Goal: Browse casually: Explore the website without a specific task or goal

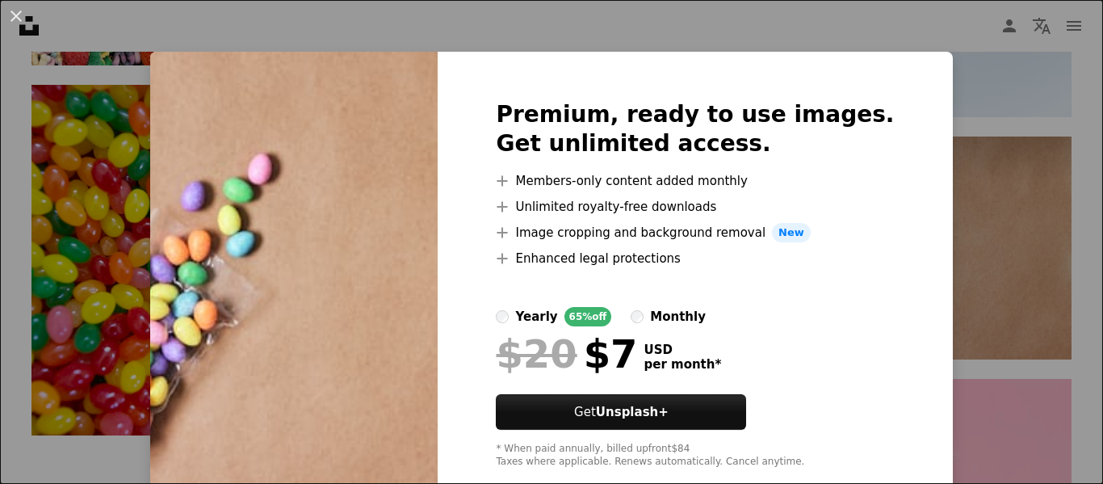
scroll to position [2380, 0]
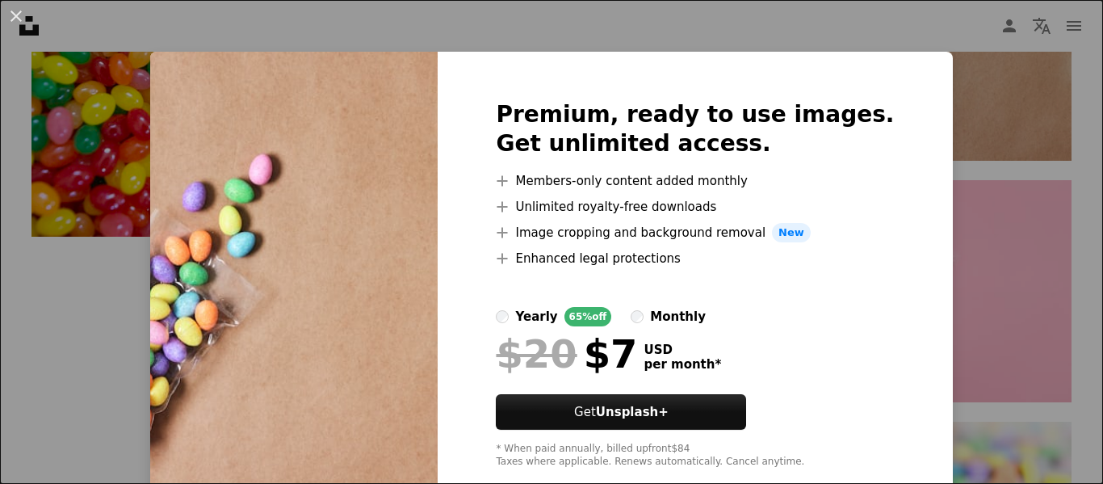
click at [924, 270] on div "An X shape Premium, ready to use images. Get unlimited access. A plus sign Memb…" at bounding box center [551, 242] width 1103 height 484
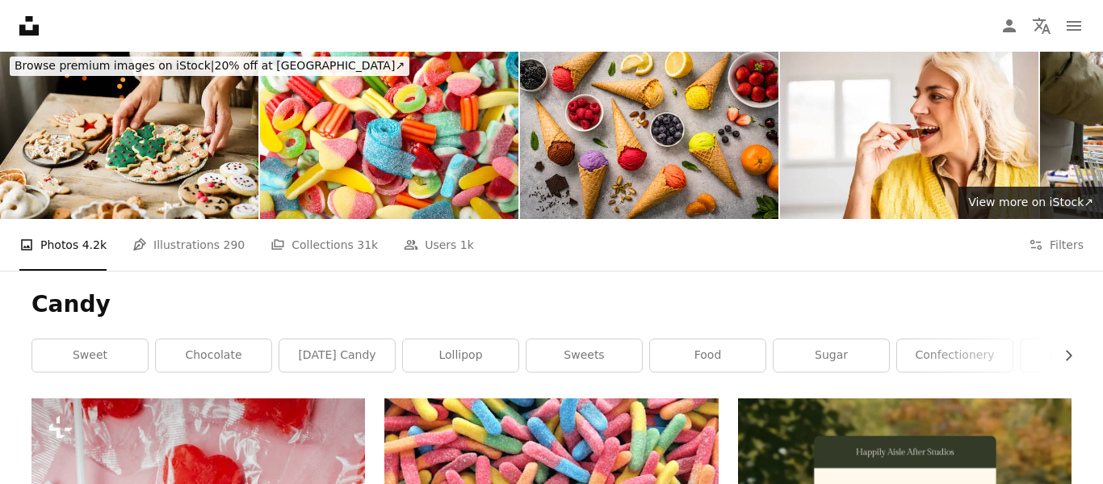
scroll to position [52, 0]
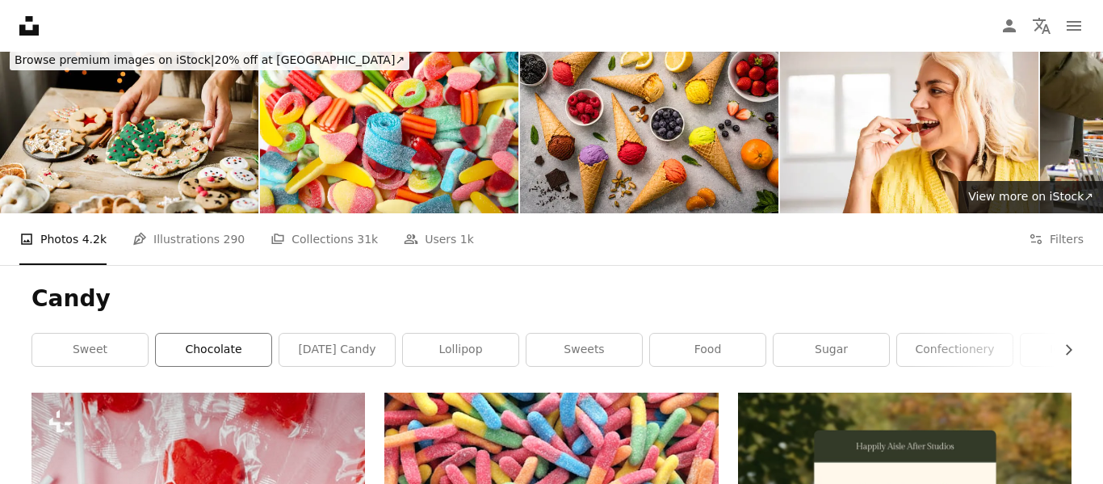
click at [202, 349] on link "chocolate" at bounding box center [213, 349] width 115 height 32
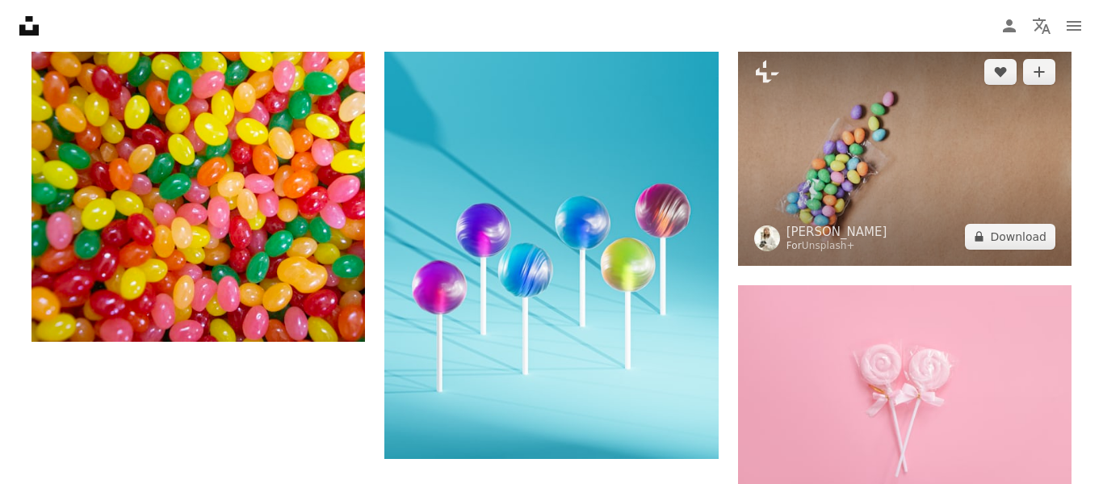
scroll to position [2278, 0]
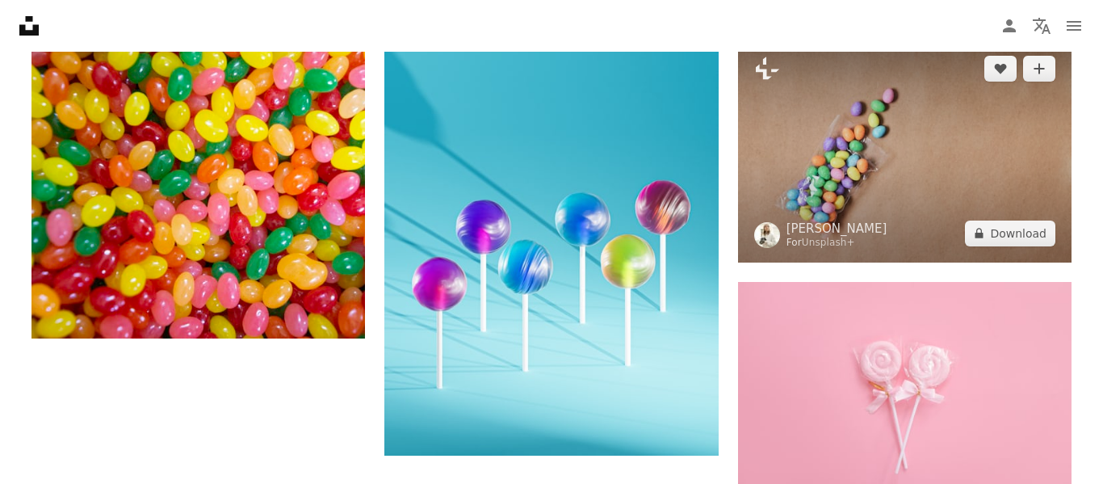
click at [926, 162] on img at bounding box center [904, 151] width 333 height 222
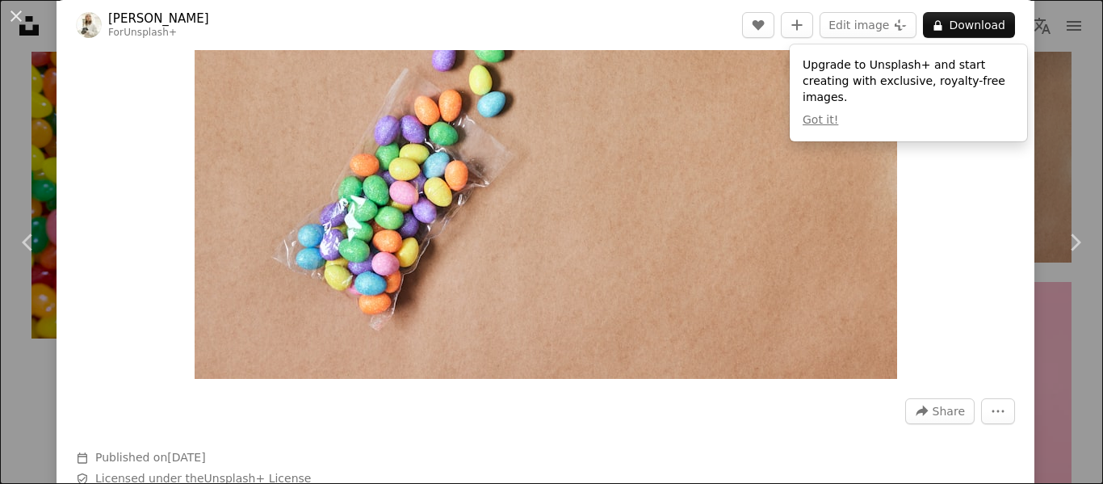
scroll to position [153, 0]
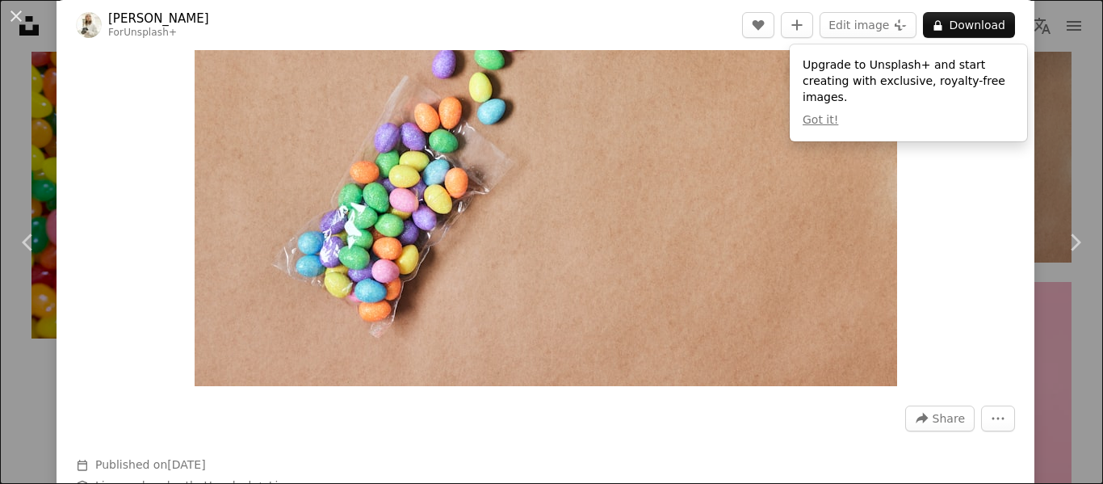
click at [415, 209] on img "Zoom in on this image" at bounding box center [546, 152] width 702 height 468
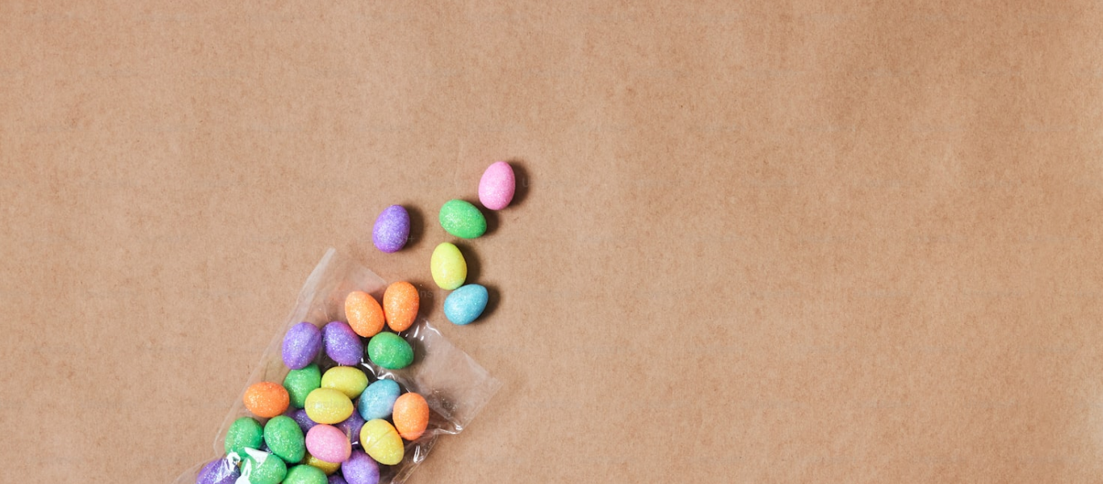
scroll to position [127, 0]
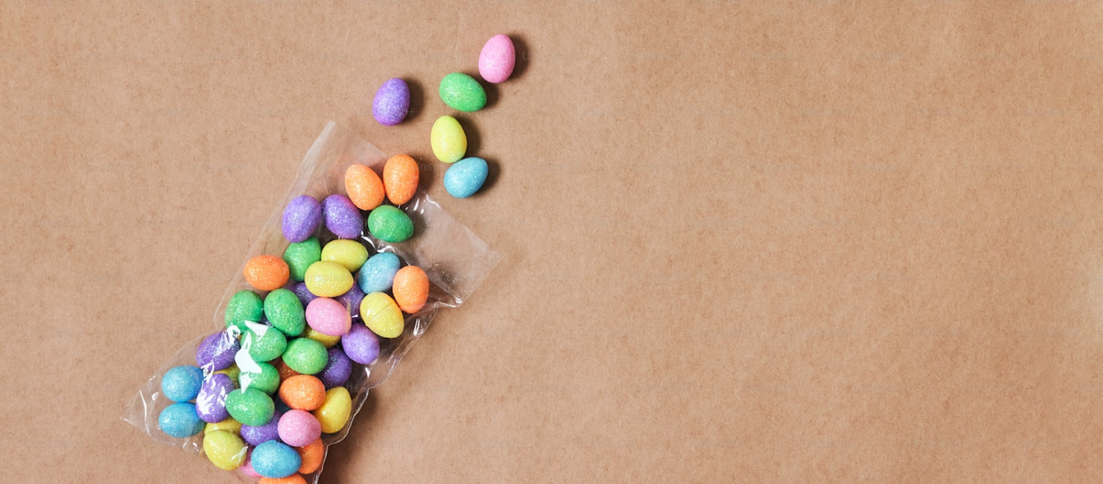
click at [415, 209] on img "Zoom out on this image" at bounding box center [551, 240] width 1104 height 736
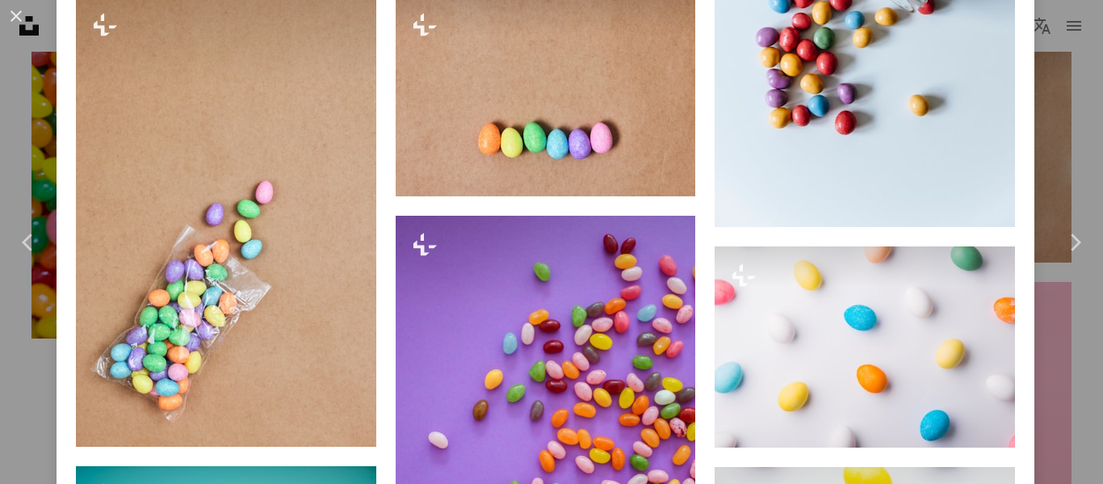
scroll to position [0, 0]
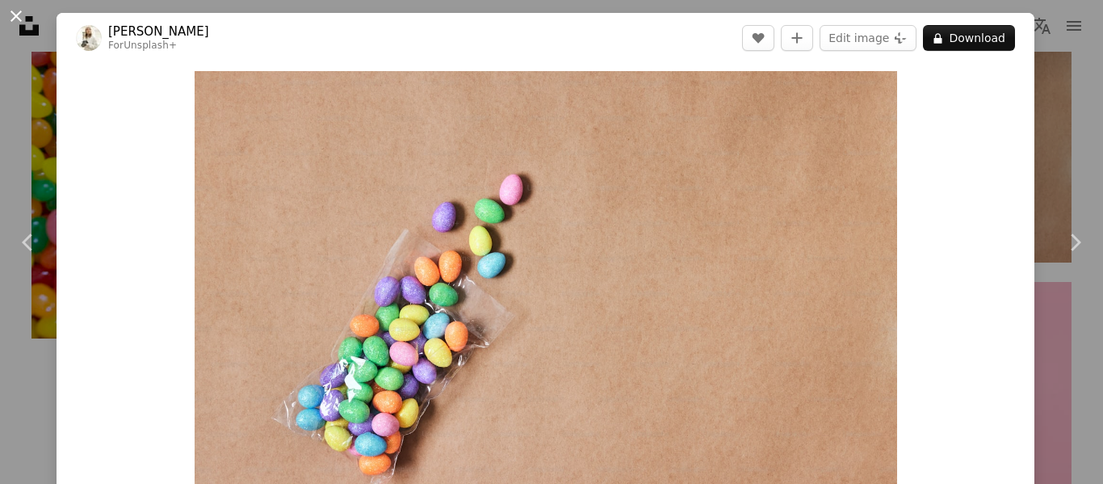
click at [15, 18] on button "An X shape" at bounding box center [15, 15] width 19 height 19
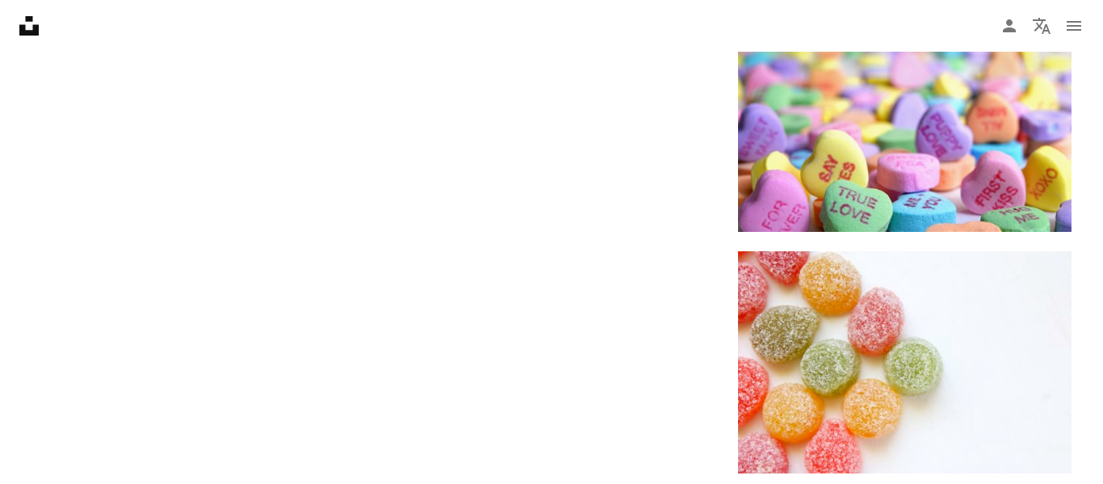
scroll to position [2856, 0]
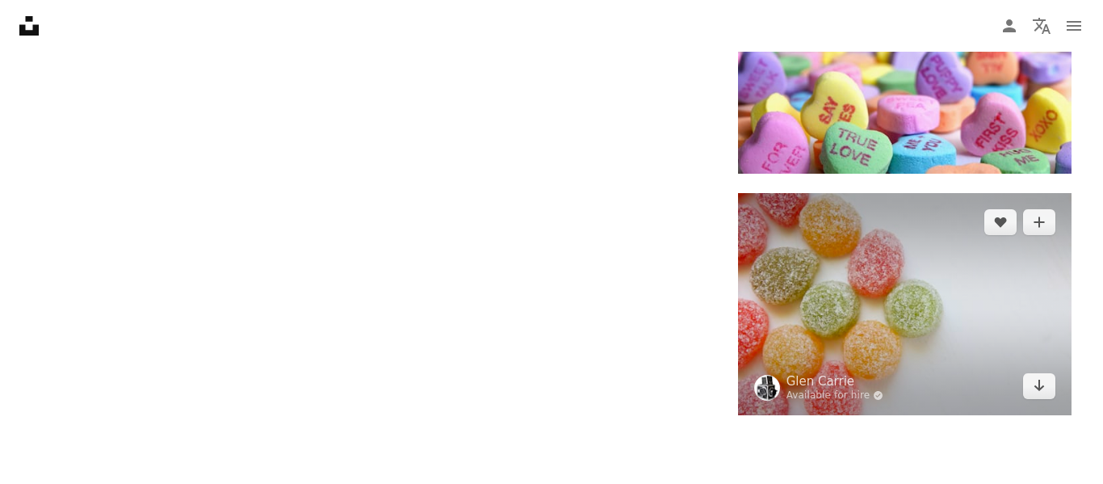
click at [906, 304] on img at bounding box center [904, 304] width 333 height 222
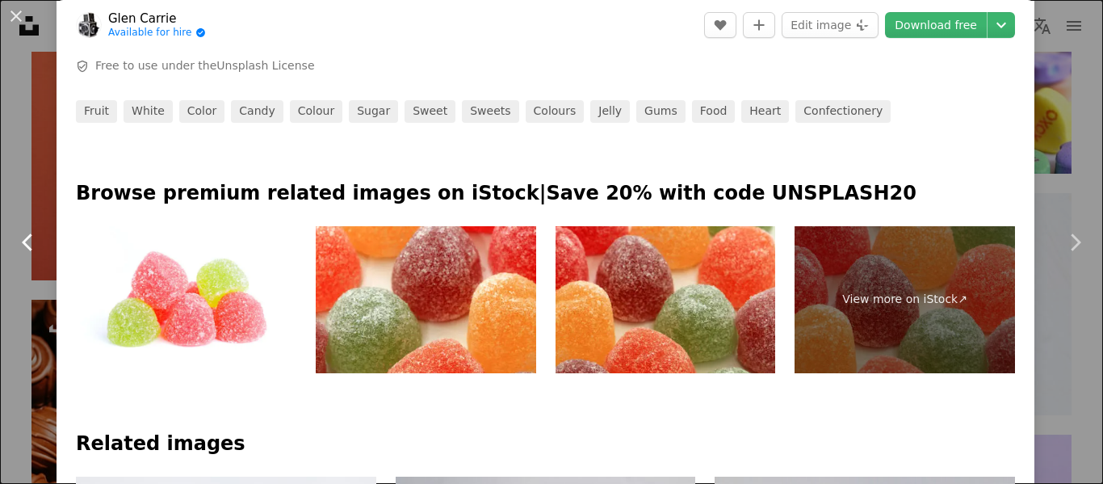
scroll to position [643, 0]
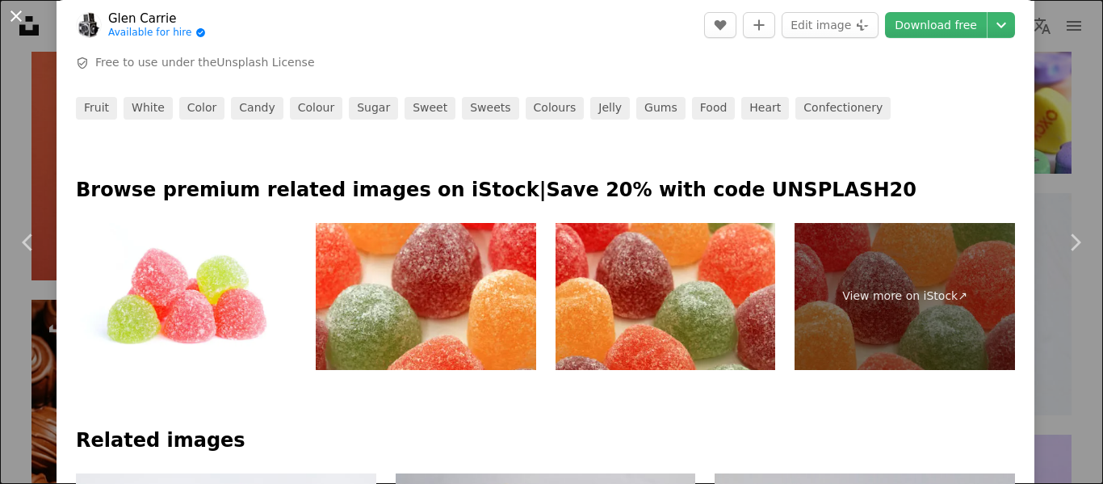
click at [17, 26] on button "An X shape" at bounding box center [15, 15] width 19 height 19
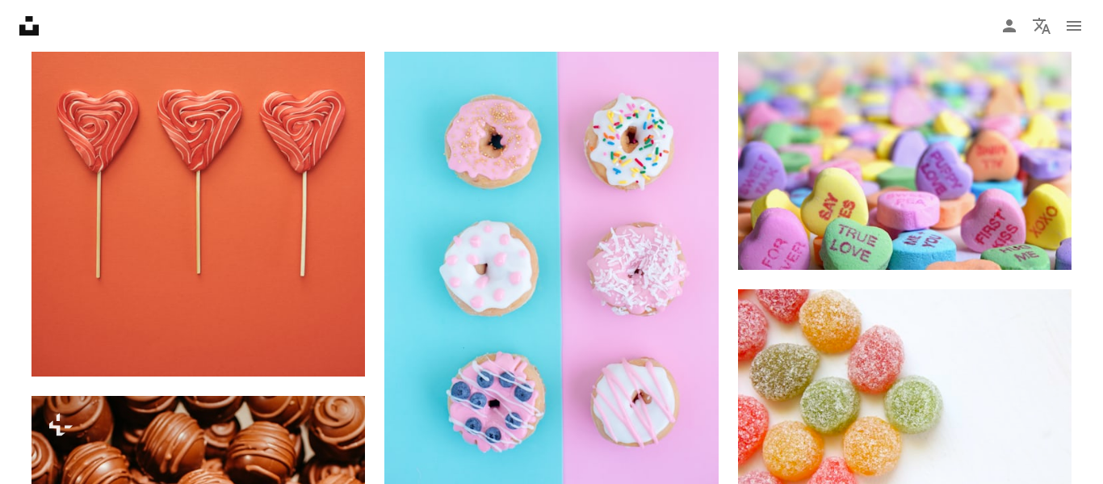
scroll to position [2758, 0]
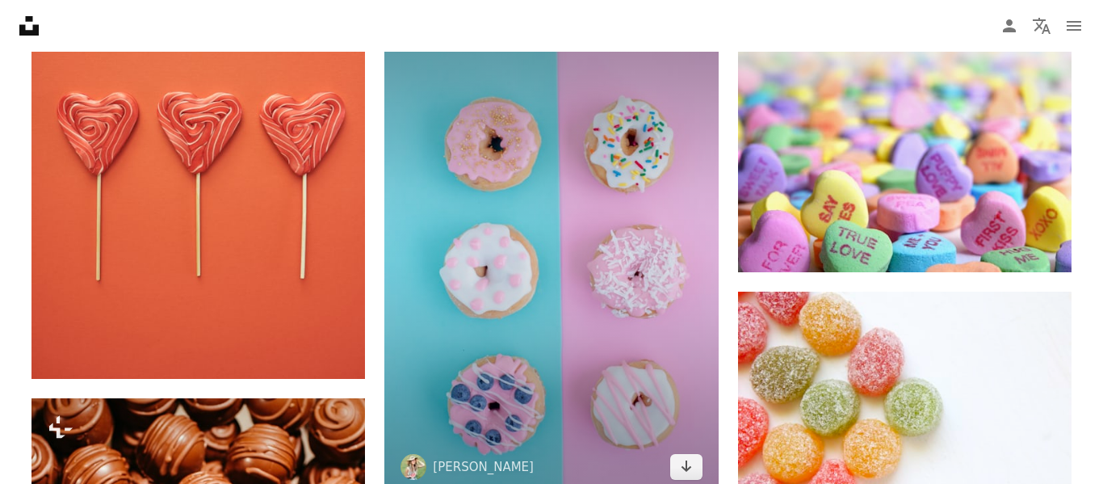
click at [656, 345] on img at bounding box center [550, 245] width 333 height 501
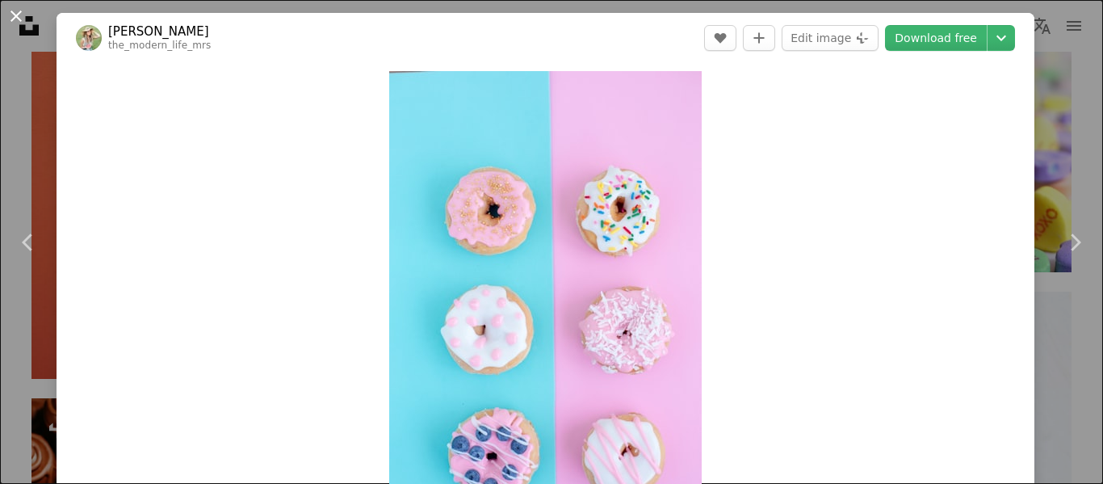
click at [24, 26] on button "An X shape" at bounding box center [15, 15] width 19 height 19
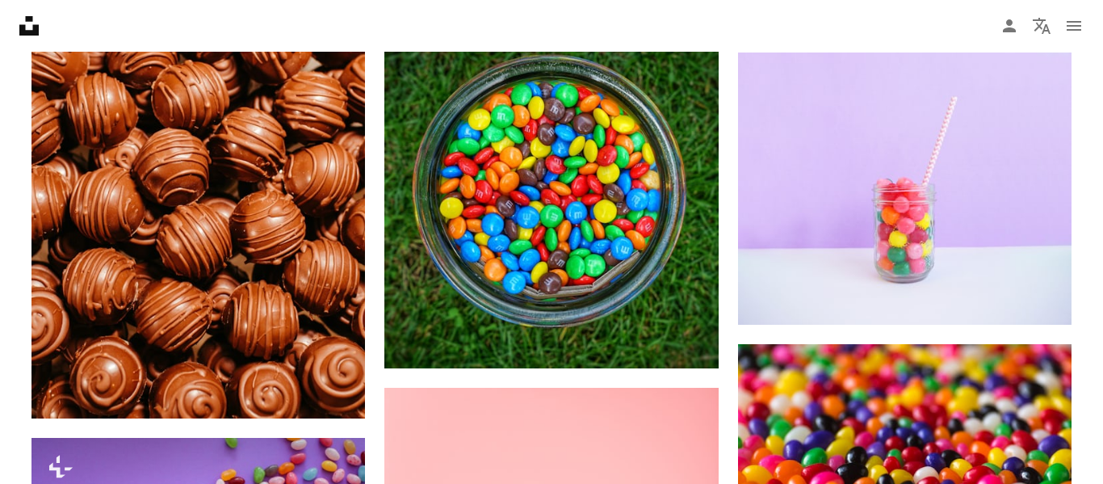
scroll to position [3235, 0]
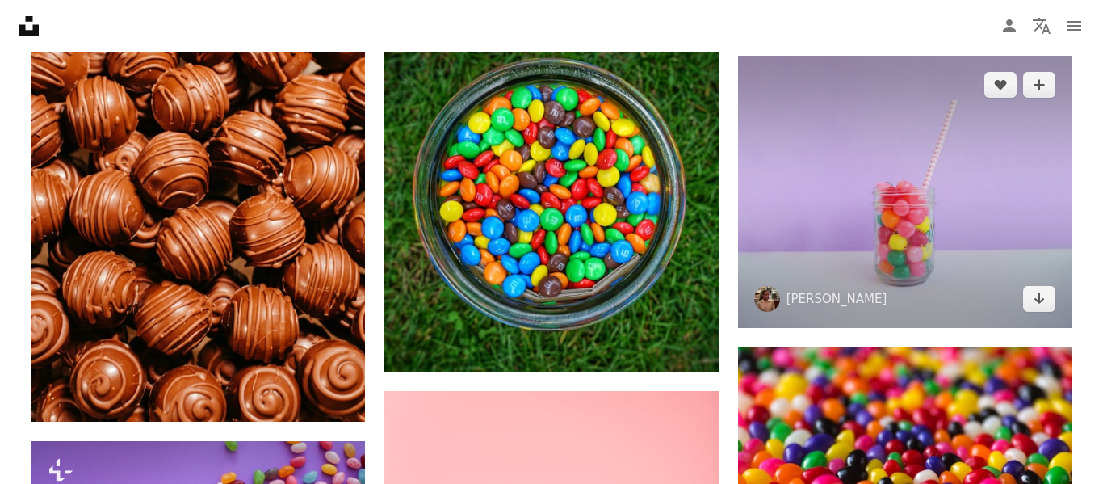
click at [870, 180] on img at bounding box center [904, 192] width 333 height 272
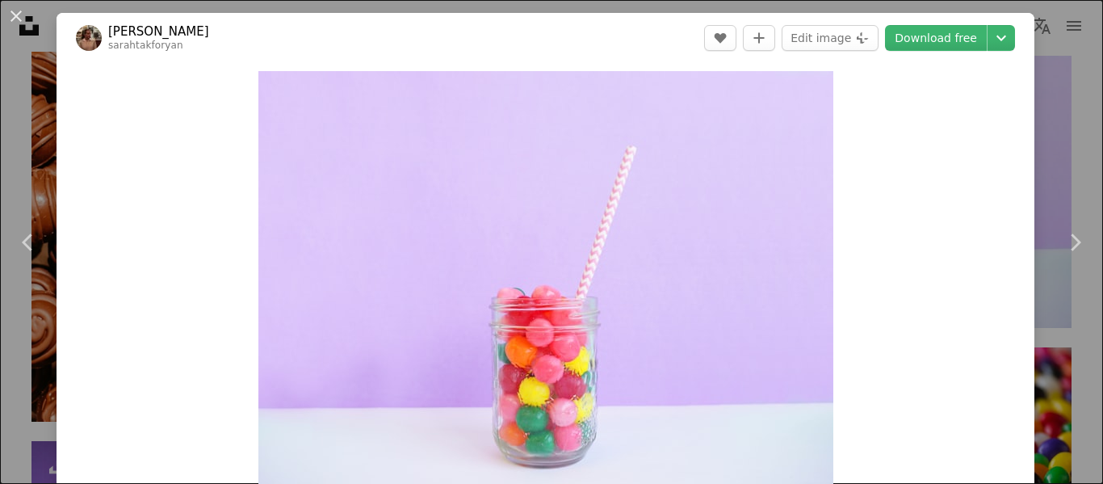
click at [0, 76] on div "An X shape Chevron left Chevron right [PERSON_NAME] sarahtakforyan A heart A pl…" at bounding box center [551, 242] width 1103 height 484
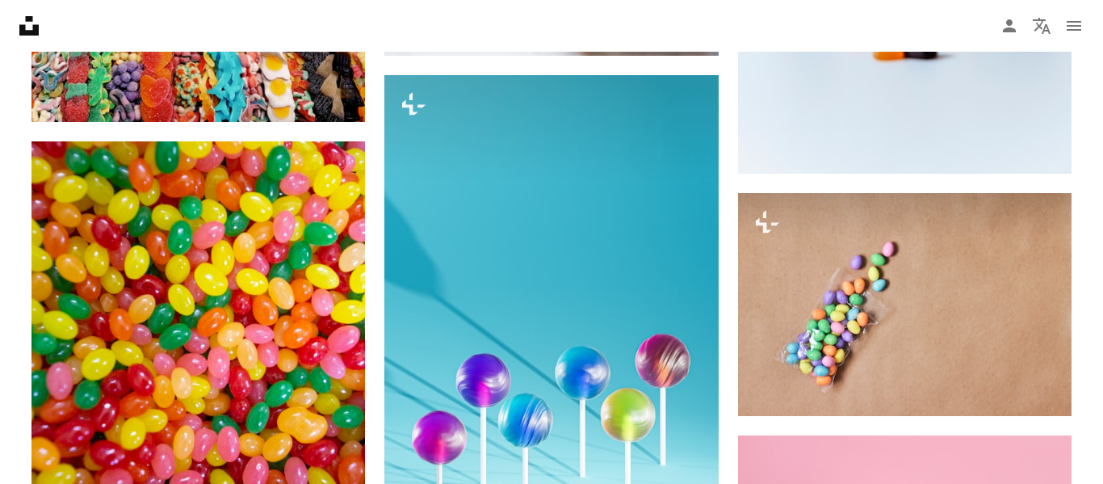
scroll to position [2113, 0]
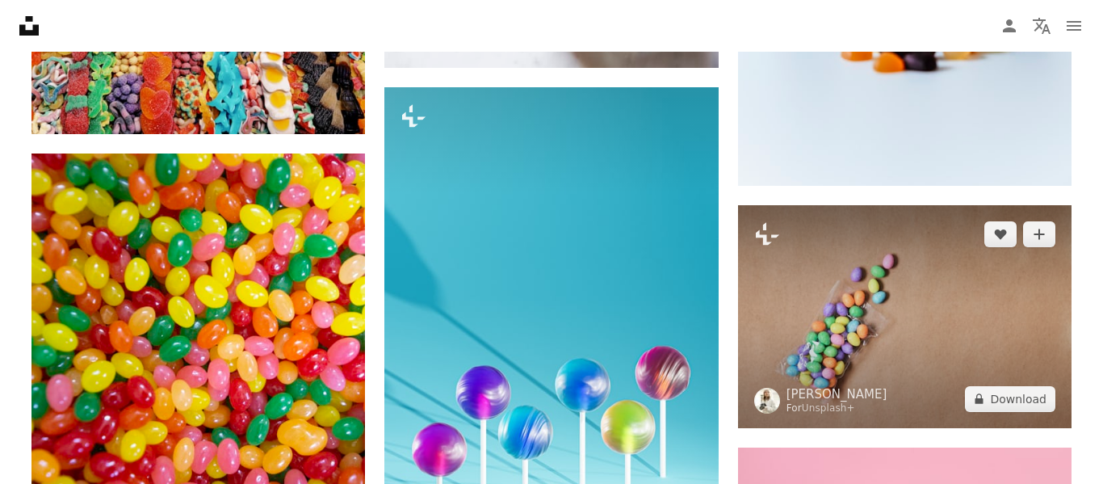
click at [1007, 316] on img at bounding box center [904, 316] width 333 height 222
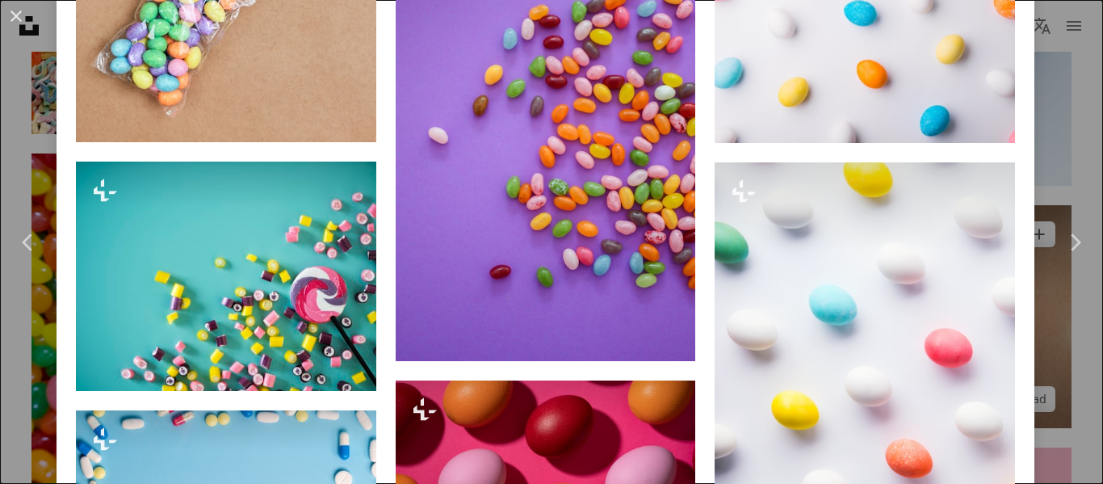
scroll to position [1656, 0]
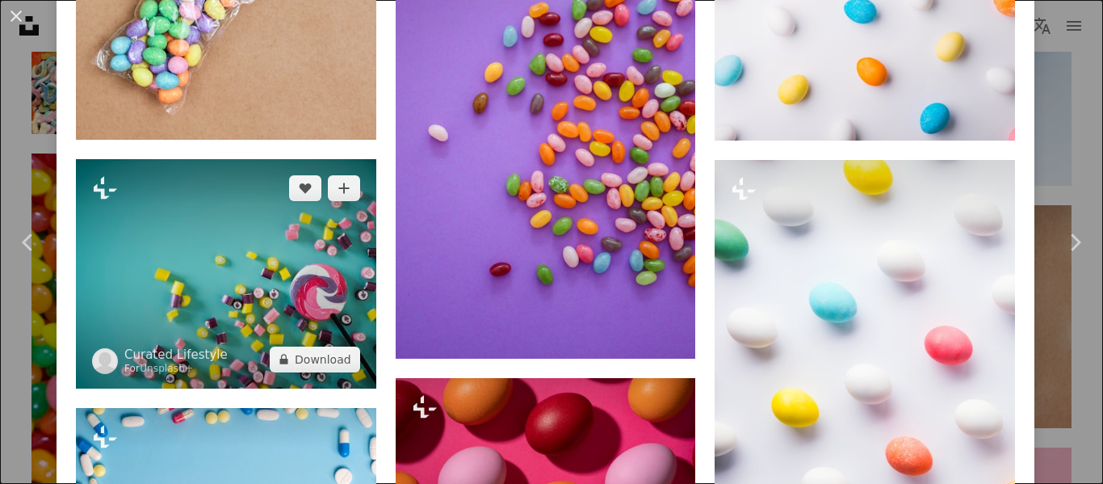
click at [183, 353] on img at bounding box center [226, 273] width 300 height 229
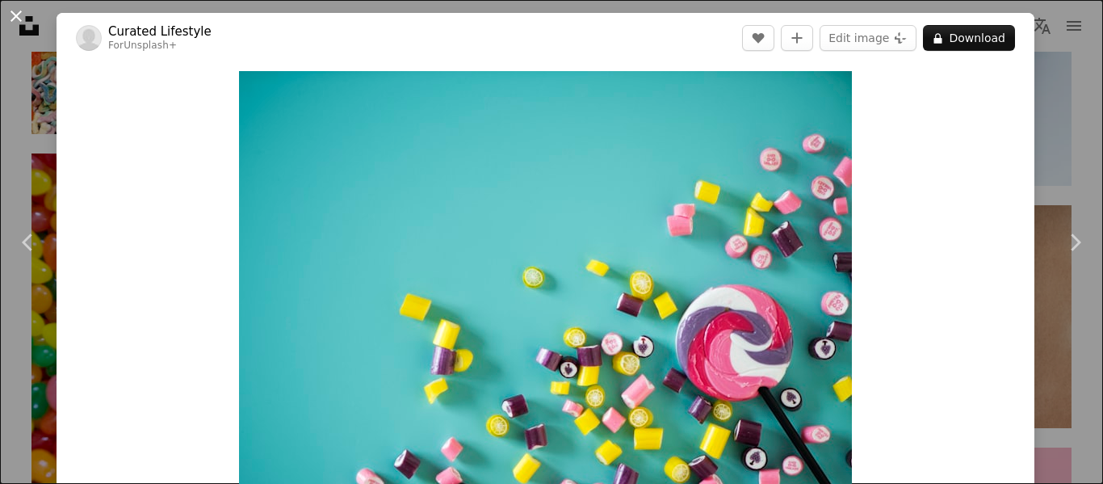
click at [15, 19] on button "An X shape" at bounding box center [15, 15] width 19 height 19
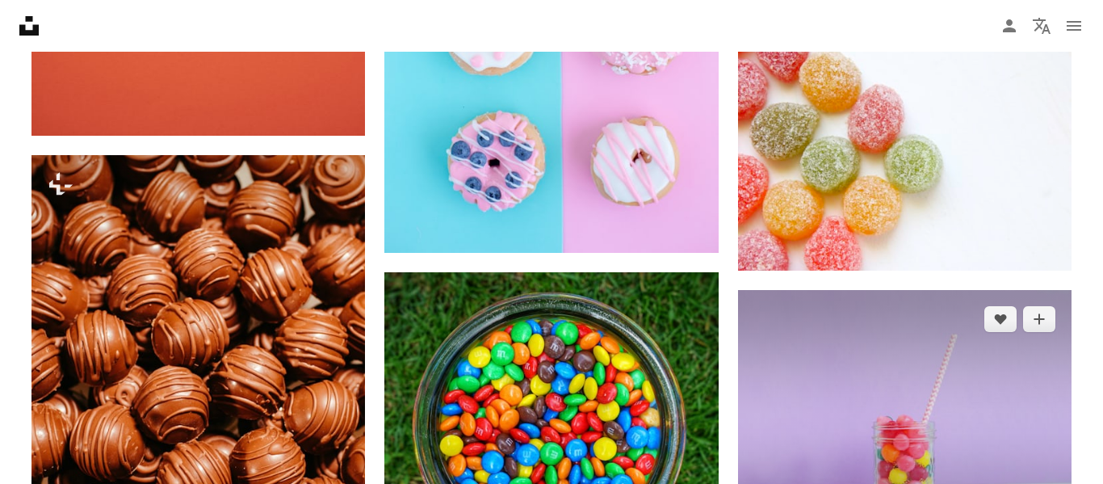
click at [961, 390] on img at bounding box center [904, 426] width 333 height 272
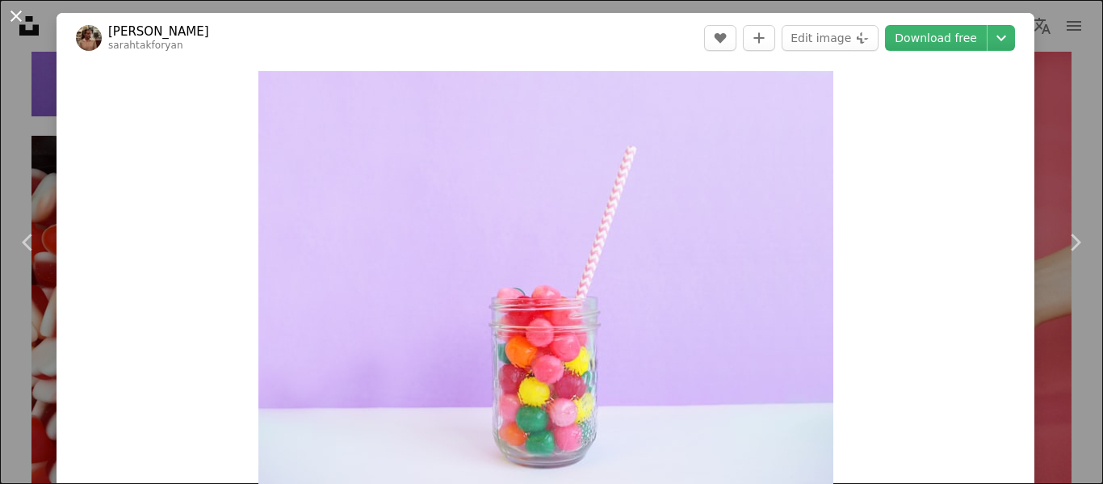
click at [19, 20] on button "An X shape" at bounding box center [15, 15] width 19 height 19
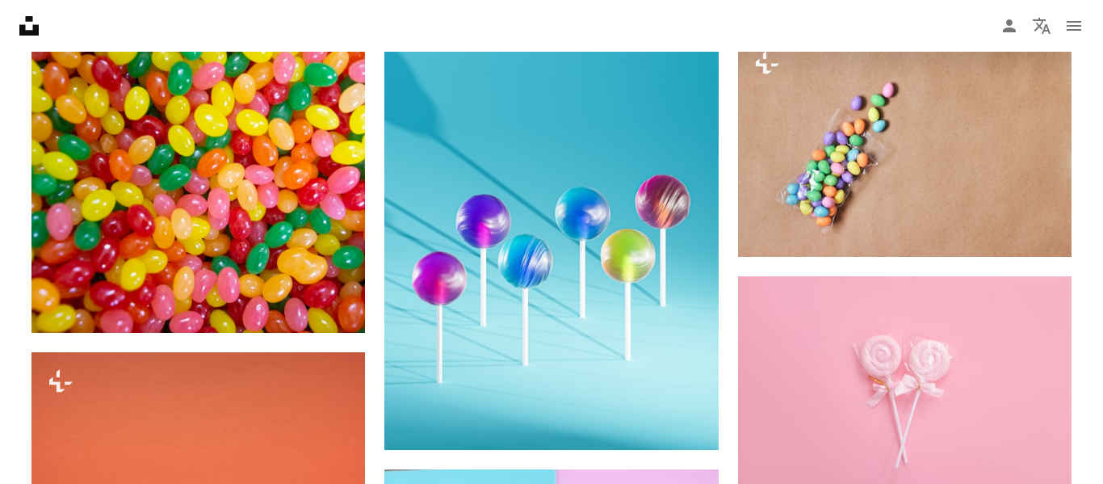
scroll to position [2080, 0]
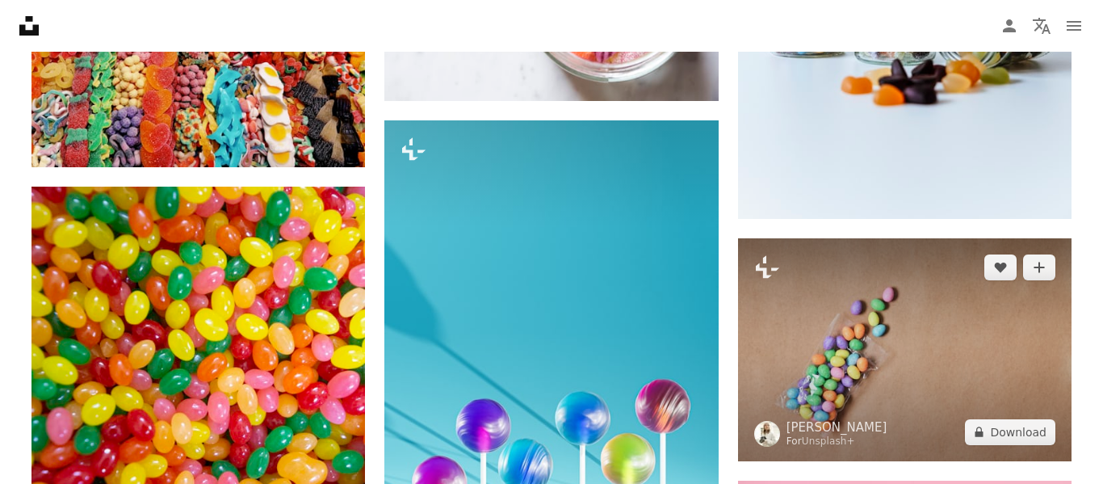
click at [1003, 326] on img at bounding box center [904, 349] width 333 height 222
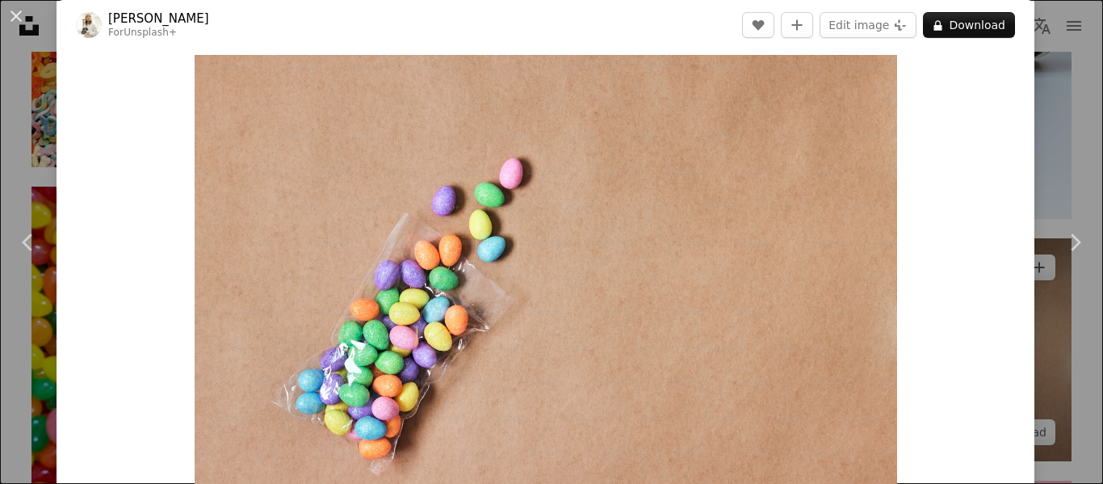
scroll to position [12, 0]
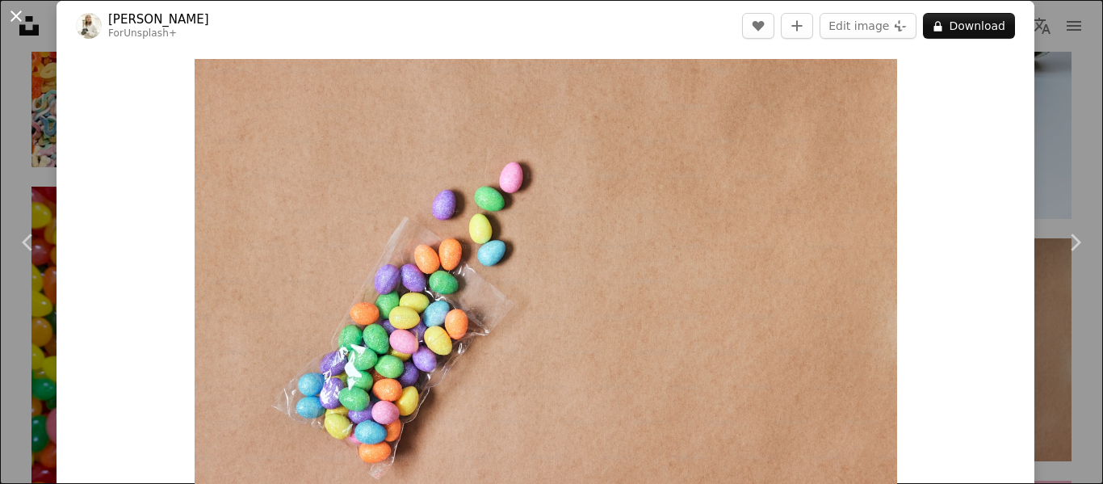
click at [10, 26] on button "An X shape" at bounding box center [15, 15] width 19 height 19
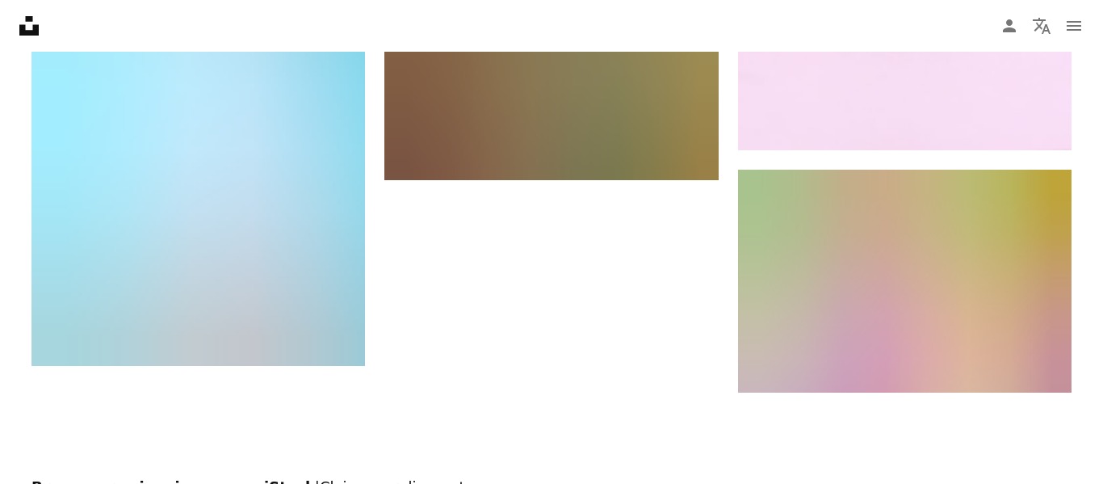
scroll to position [5491, 0]
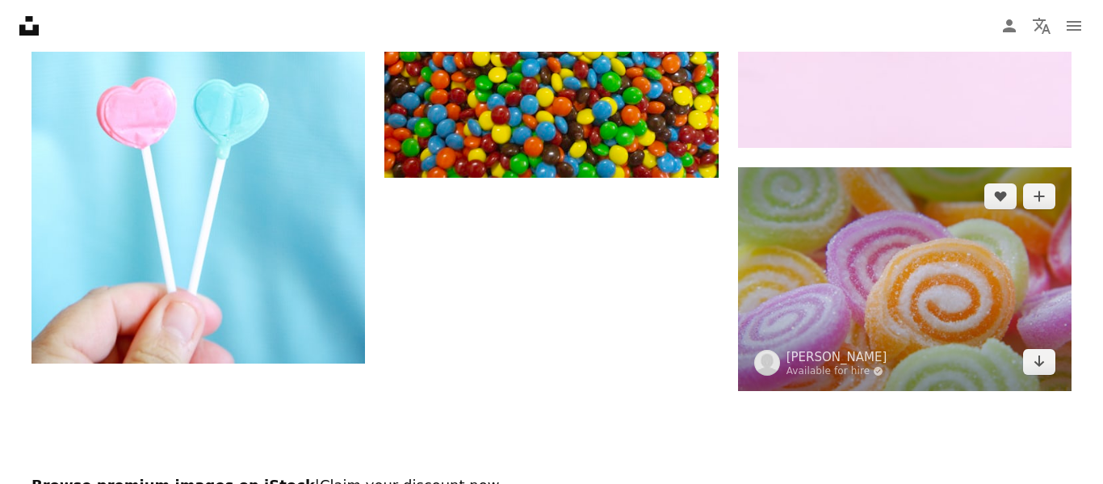
click at [978, 248] on img at bounding box center [904, 278] width 333 height 223
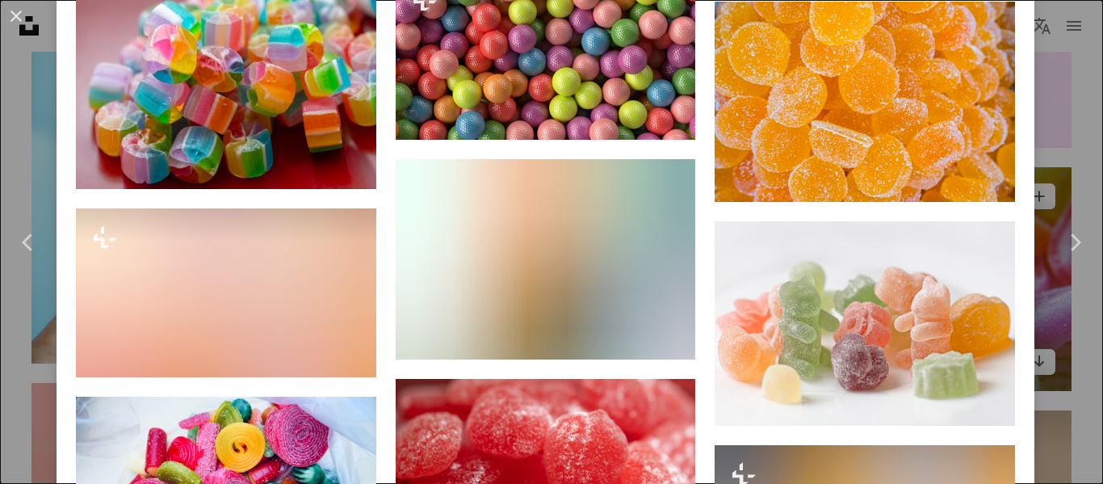
scroll to position [3590, 0]
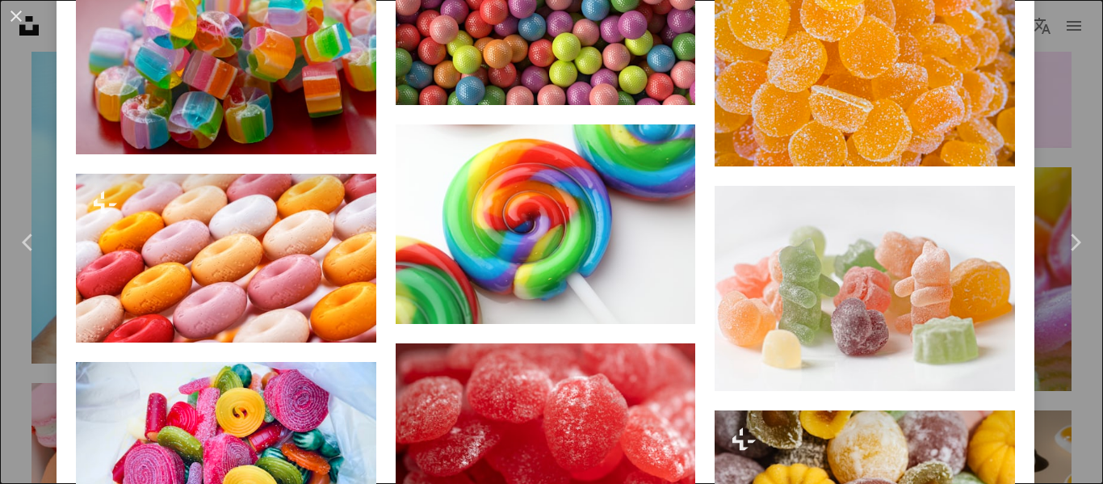
click at [924, 212] on div "A heart A plus sign [PERSON_NAME] [PERSON_NAME] Available for hire A checkmark …" at bounding box center [864, 185] width 300 height 5331
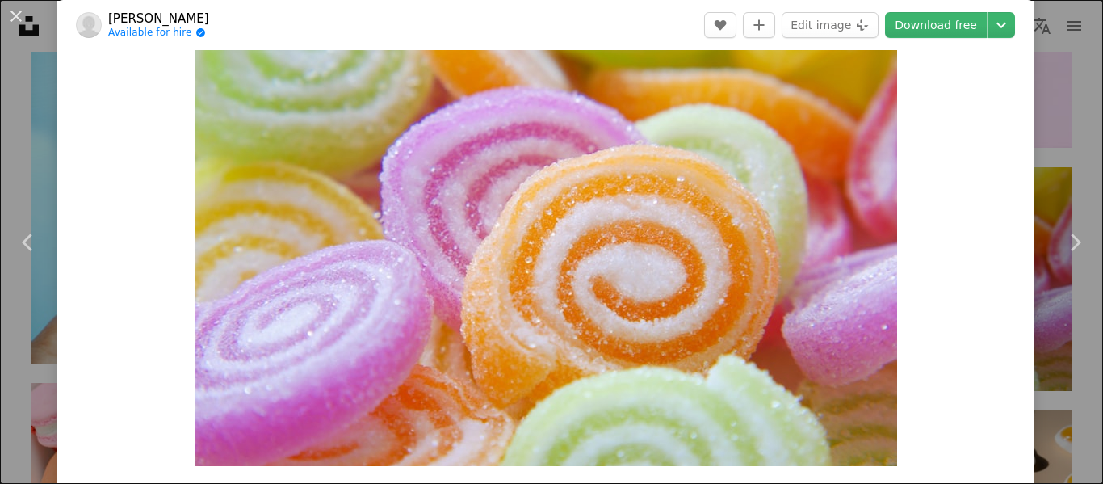
scroll to position [73, 0]
